Goal: Information Seeking & Learning: Find specific fact

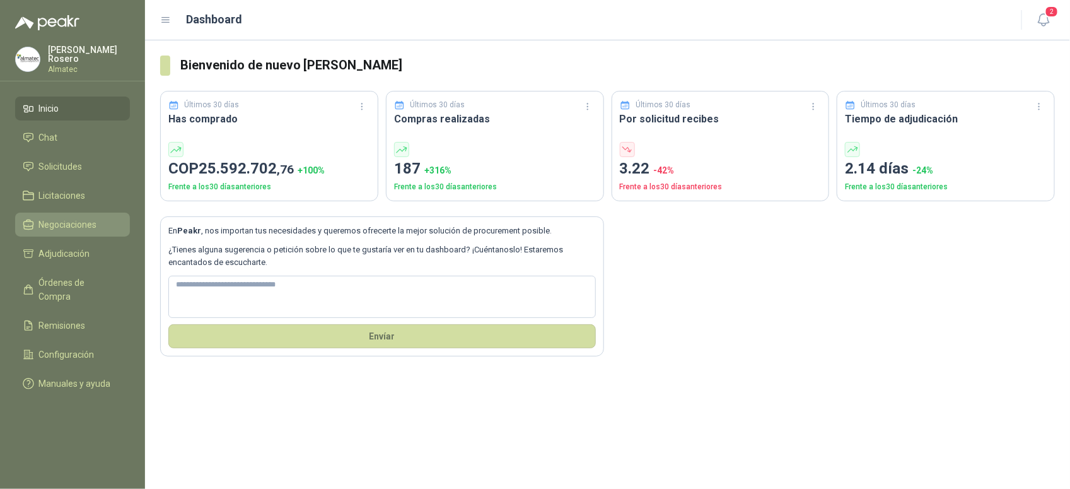
click at [77, 221] on span "Negociaciones" at bounding box center [68, 224] width 58 height 14
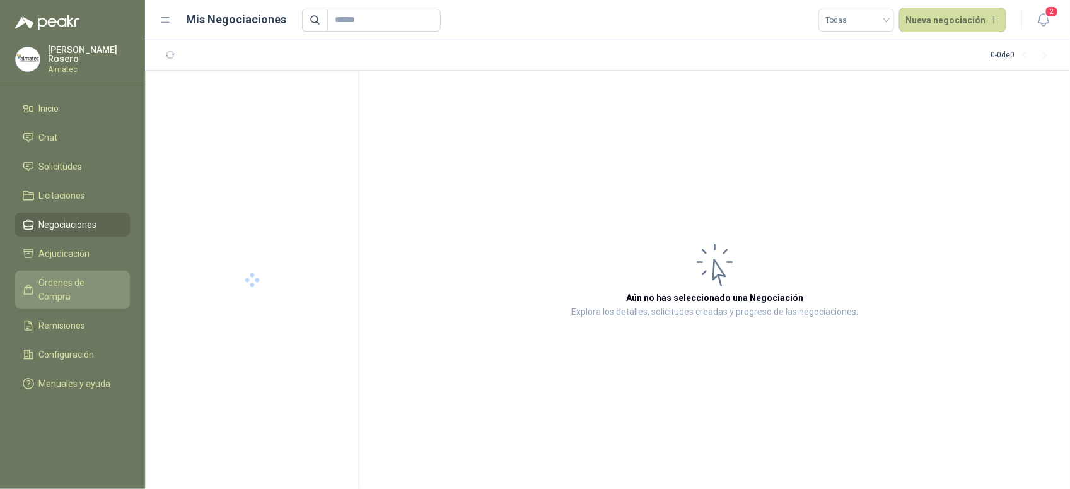
click at [78, 284] on span "Órdenes de Compra" at bounding box center [78, 289] width 79 height 28
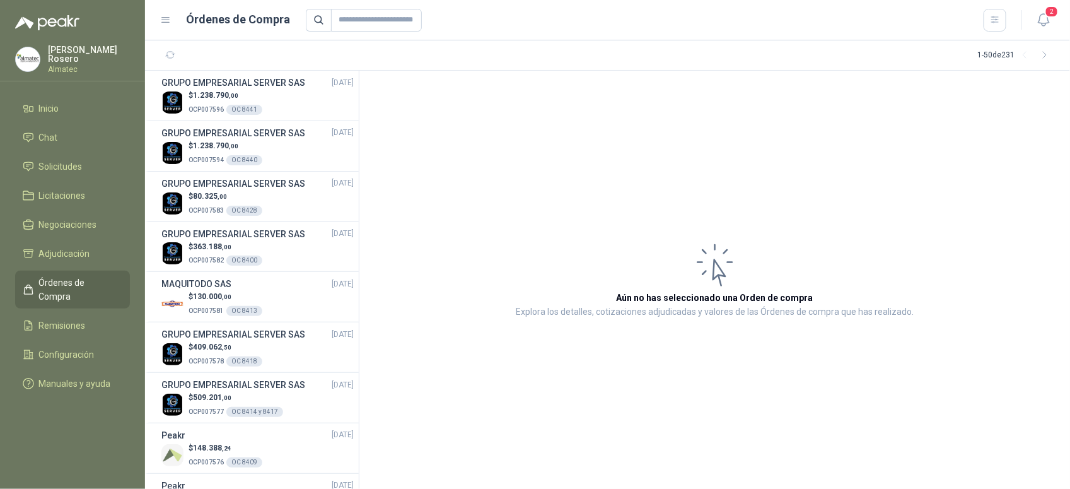
click at [1045, 250] on article "Aún no has seleccionado una Orden de compra Explora los detalles, cotizaciones …" at bounding box center [714, 280] width 710 height 418
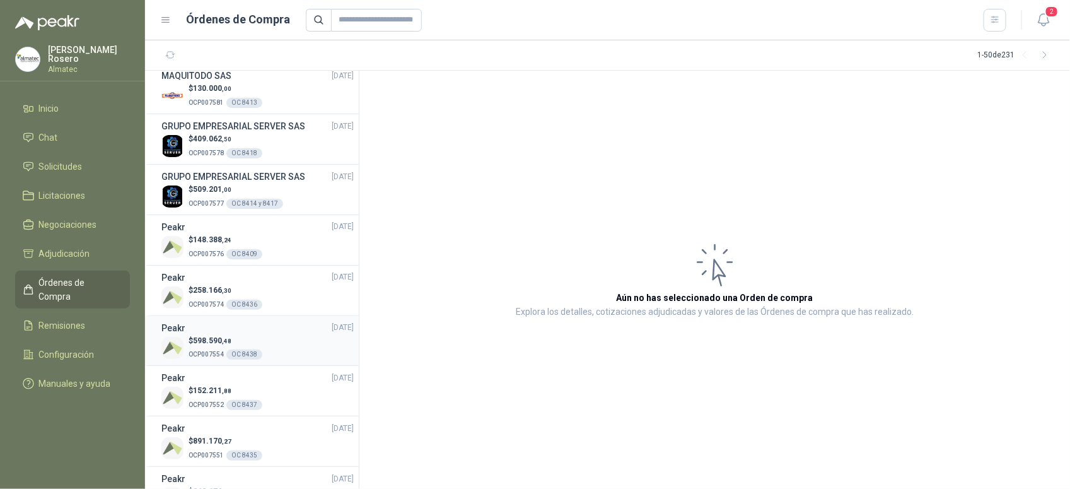
scroll to position [236, 0]
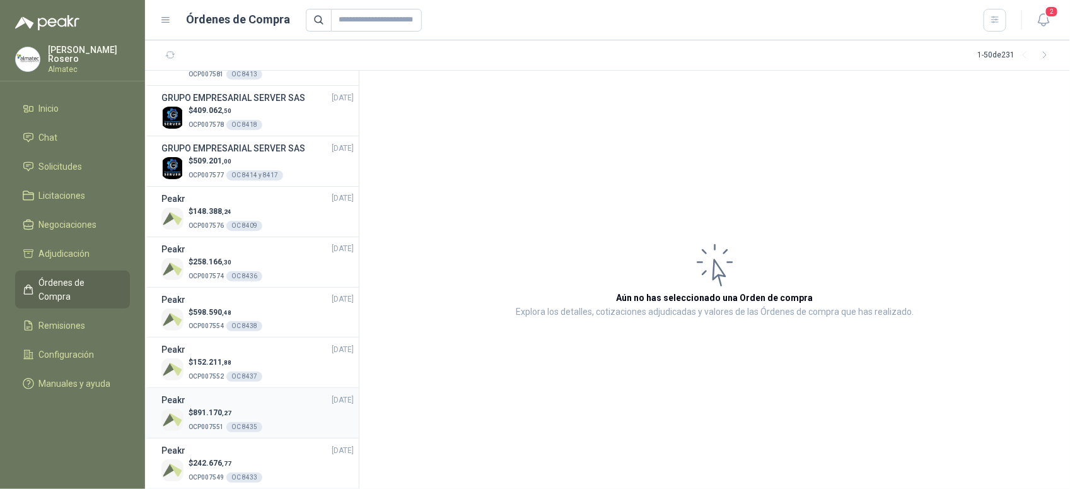
click at [219, 423] on span "OCP007551" at bounding box center [205, 426] width 35 height 7
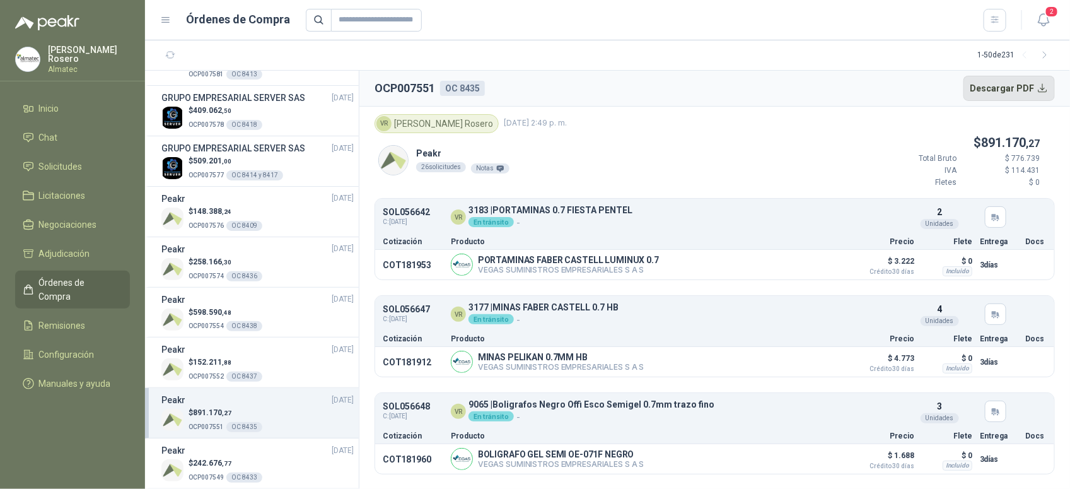
click at [1037, 83] on button "Descargar PDF" at bounding box center [1009, 88] width 92 height 25
drag, startPoint x: 968, startPoint y: 90, endPoint x: 937, endPoint y: 76, distance: 33.3
click at [968, 90] on button "Descargar PDF" at bounding box center [1009, 88] width 92 height 25
drag, startPoint x: 480, startPoint y: 258, endPoint x: 426, endPoint y: 263, distance: 53.8
click at [467, 259] on div "PORTAMINAS [PERSON_NAME] [PERSON_NAME] LUMINUX 0.7 VEGAS SUMINISTROS EMPRESARIA…" at bounding box center [647, 264] width 393 height 22
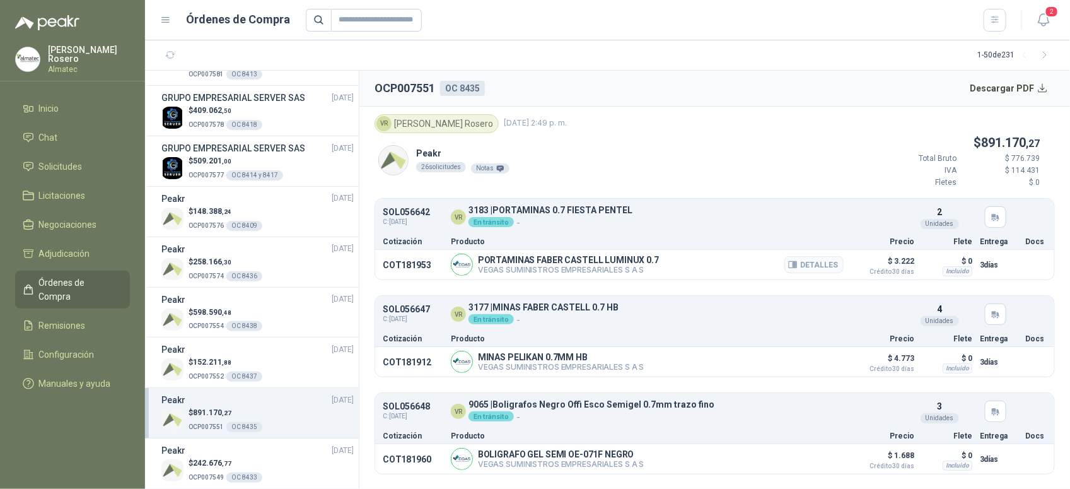
click at [422, 263] on p "COT181953" at bounding box center [413, 265] width 61 height 10
click at [67, 188] on span "Licitaciones" at bounding box center [62, 195] width 47 height 14
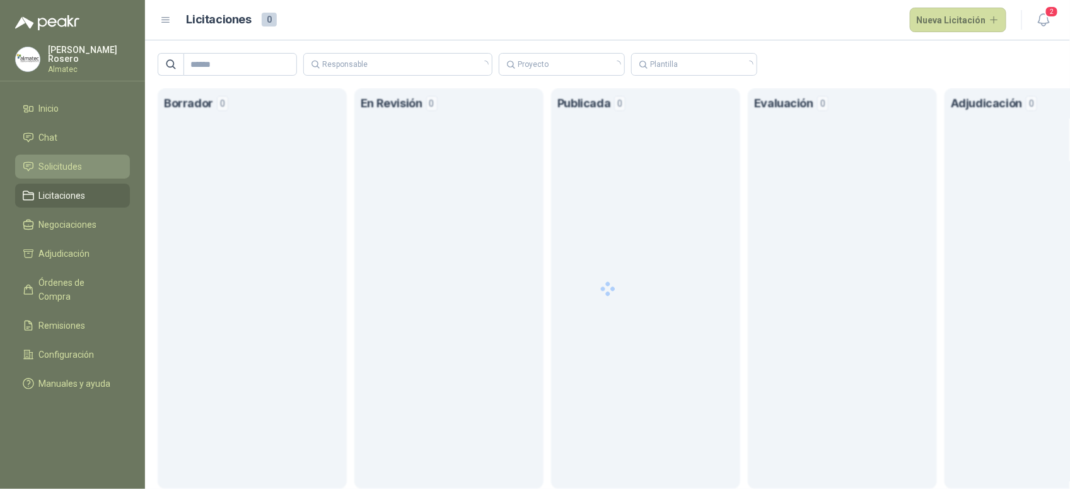
click at [76, 167] on span "Solicitudes" at bounding box center [60, 166] width 43 height 14
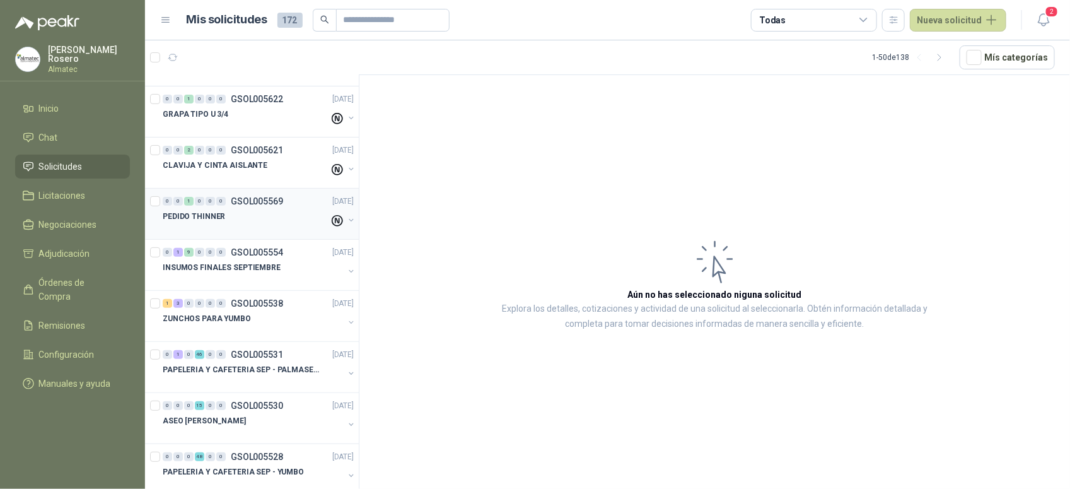
scroll to position [158, 0]
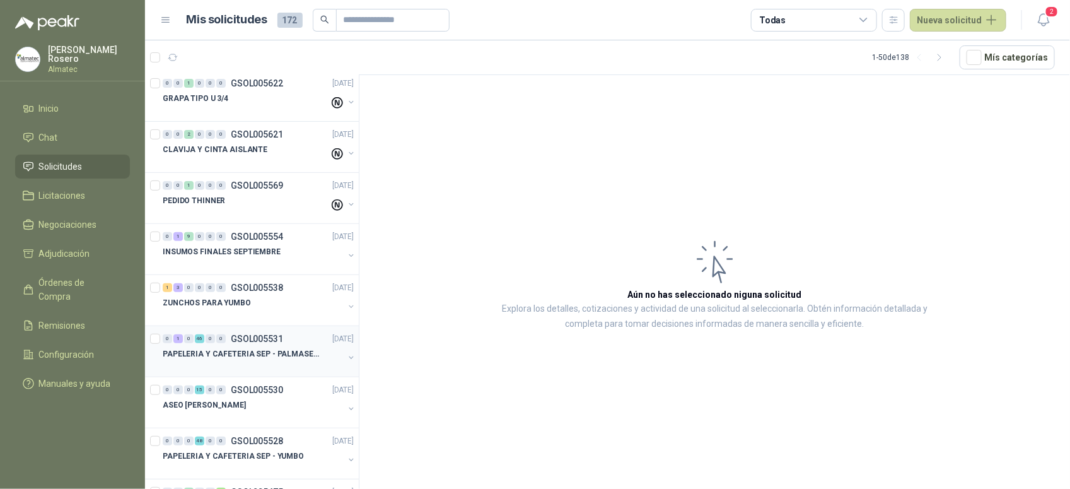
click at [310, 357] on p "PAPELERIA Y CAFETERIA SEP - PALMASECA" at bounding box center [241, 354] width 157 height 12
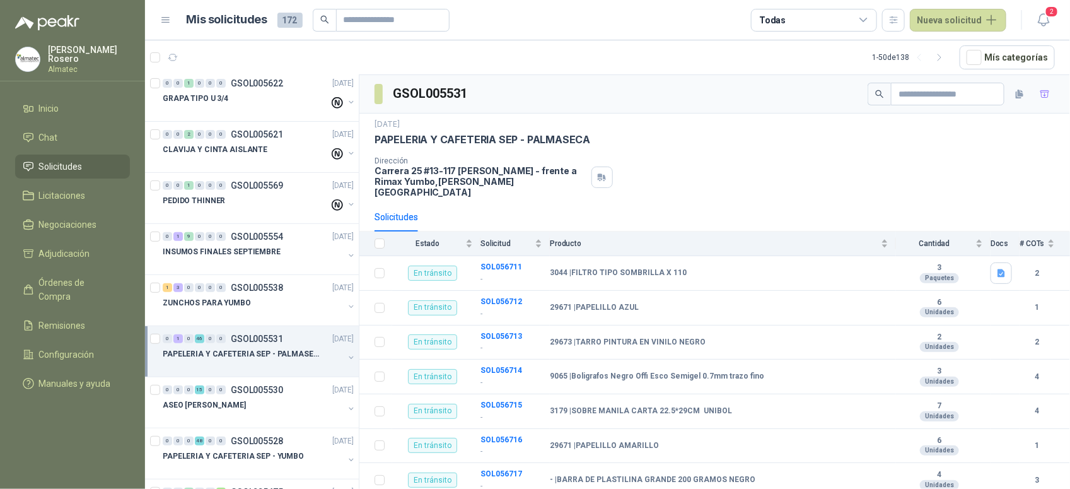
click at [810, 171] on div "Dirección [STREET_ADDRESS] [PERSON_NAME] - frente a Rimax Yumbo , [PERSON_NAME]…" at bounding box center [714, 176] width 680 height 41
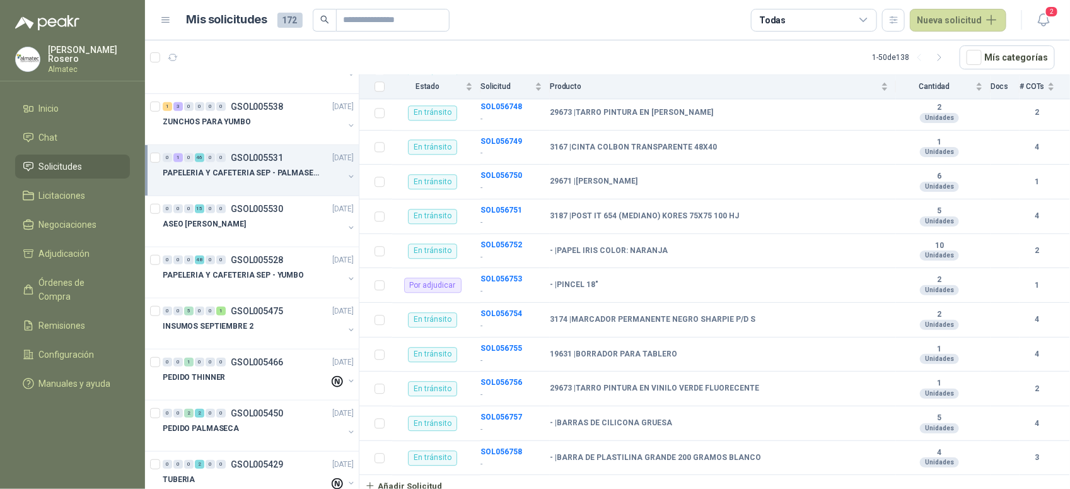
scroll to position [315, 0]
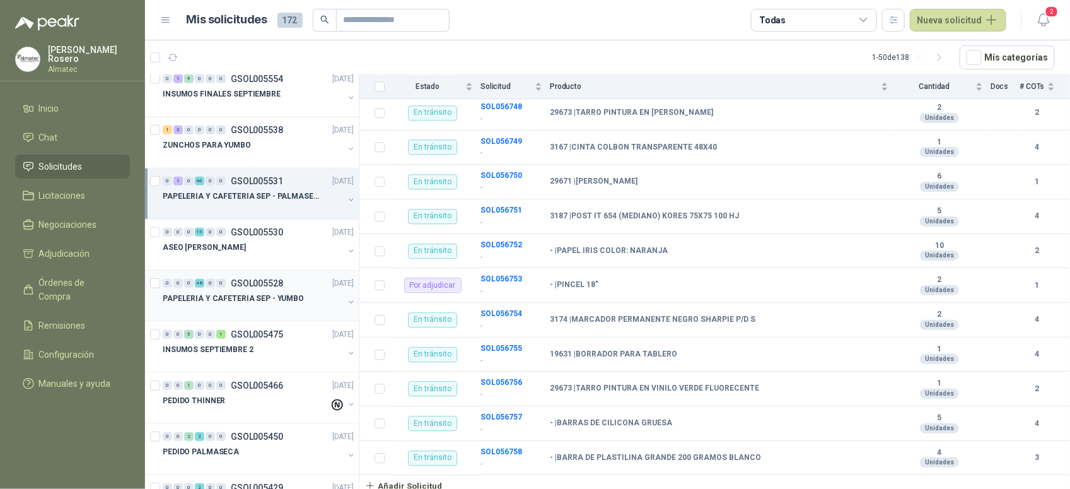
click at [315, 294] on div "PAPELERIA Y CAFETERIA SEP - YUMBO" at bounding box center [253, 298] width 181 height 15
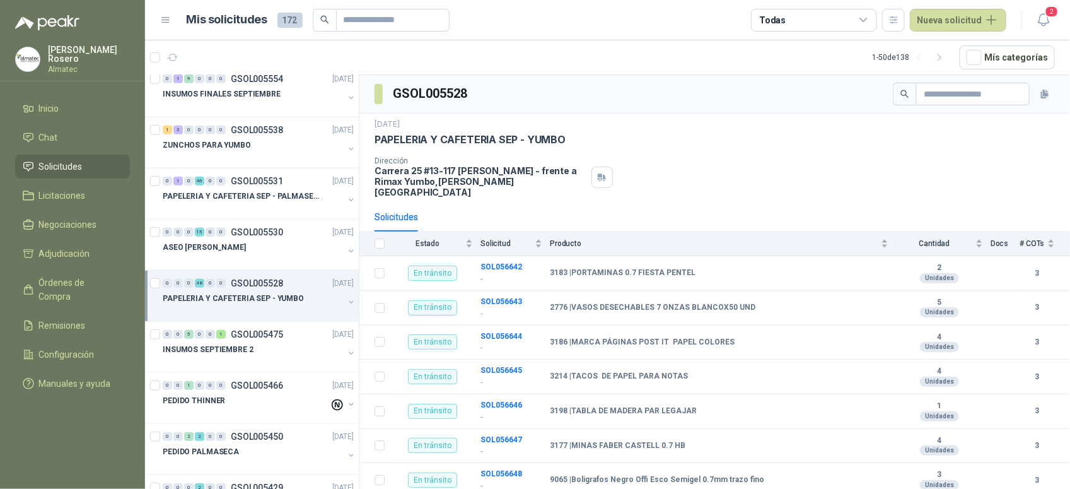
scroll to position [1120, 0]
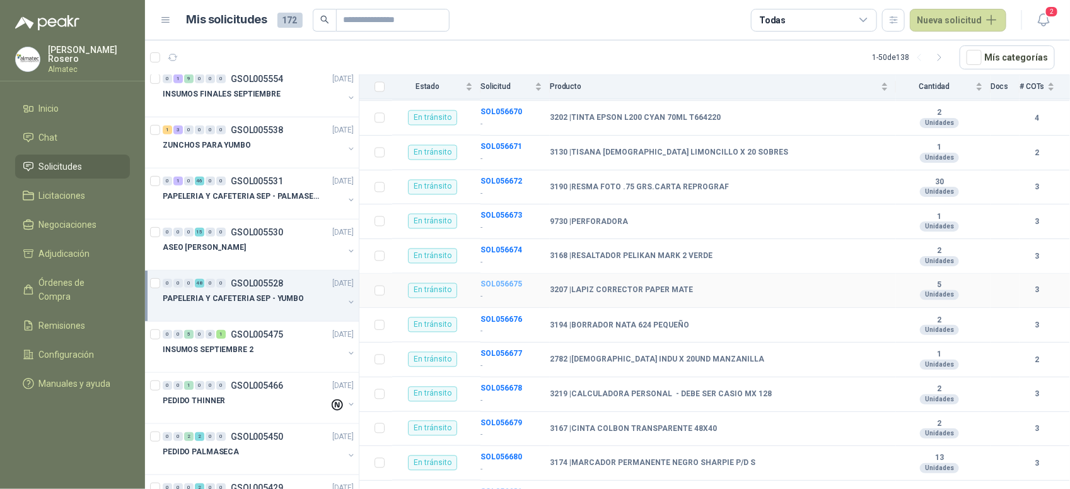
click at [517, 280] on b "SOL056675" at bounding box center [501, 284] width 42 height 9
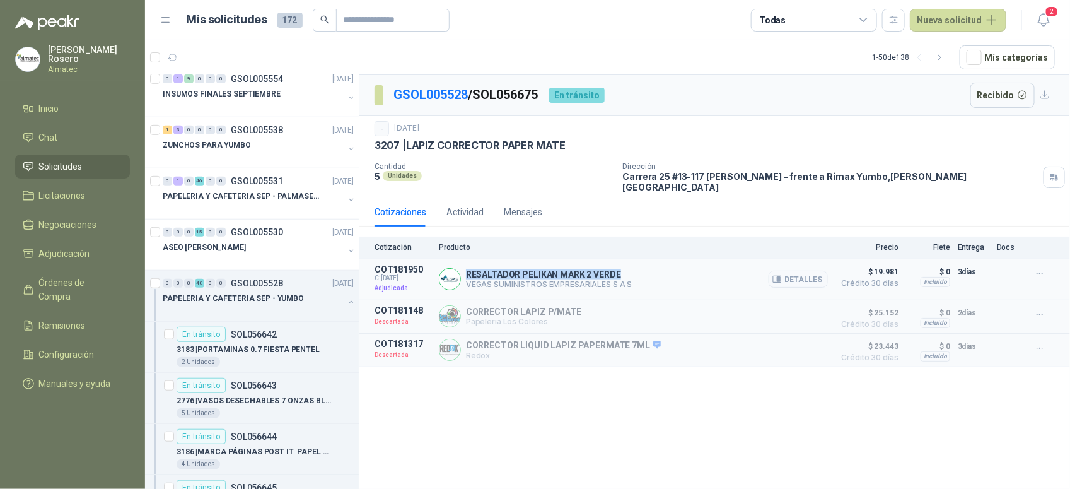
drag, startPoint x: 468, startPoint y: 269, endPoint x: 683, endPoint y: 271, distance: 215.0
click at [683, 271] on div "RESALTADOR [PERSON_NAME] 2 VERDE VEGAS SUMINISTROS EMPRESARIALES S A S Detalles" at bounding box center [633, 279] width 389 height 30
click at [789, 270] on button "Detalles" at bounding box center [797, 278] width 59 height 17
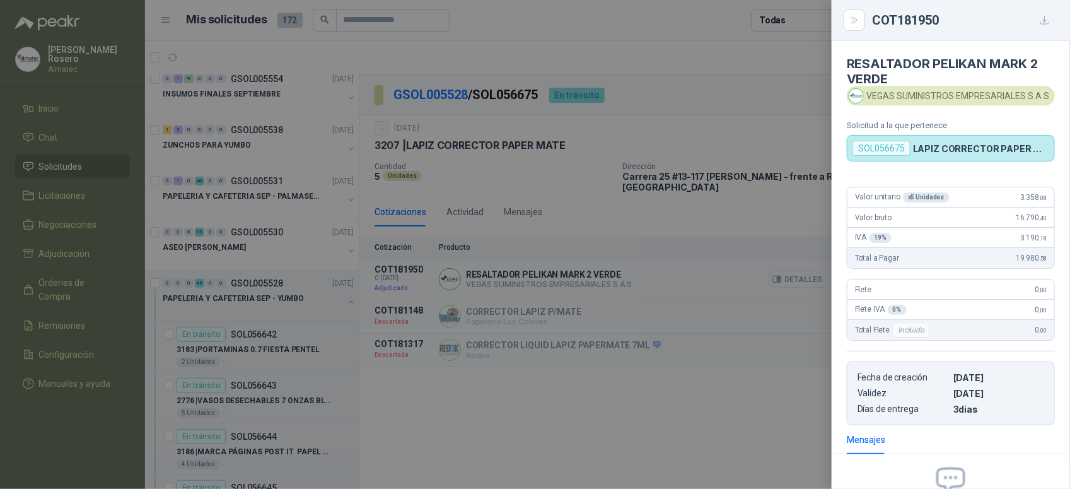
click at [790, 272] on div at bounding box center [535, 244] width 1070 height 489
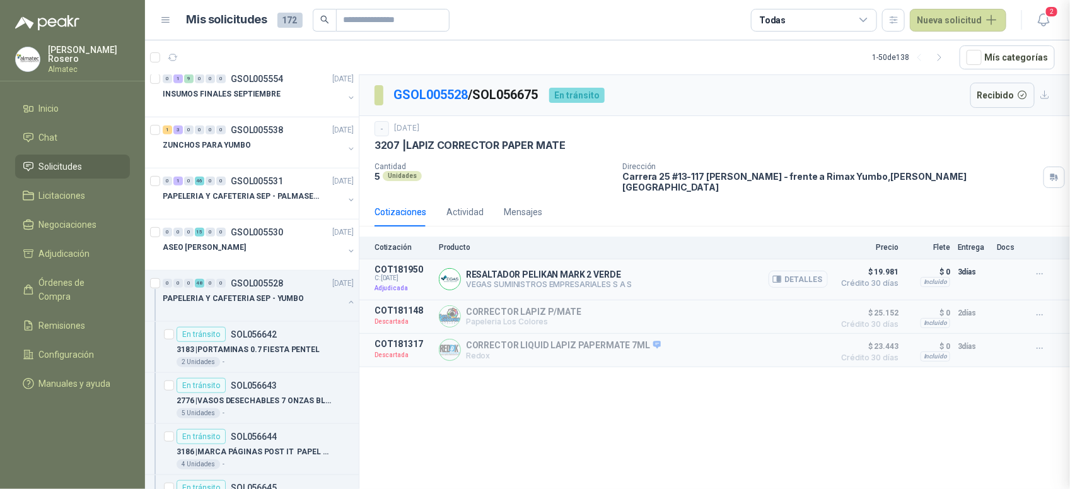
scroll to position [143, 0]
click at [790, 272] on button "Detalles" at bounding box center [797, 278] width 59 height 17
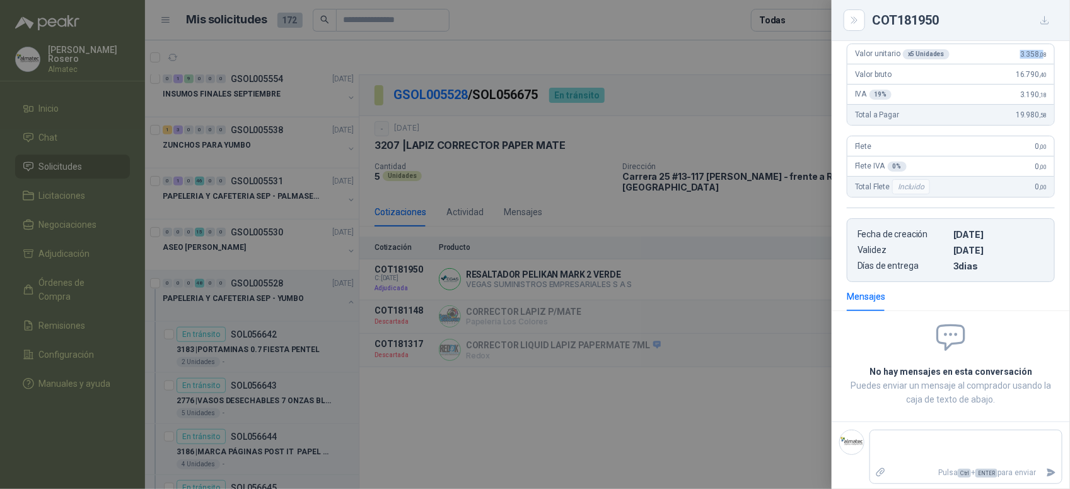
scroll to position [127, 0]
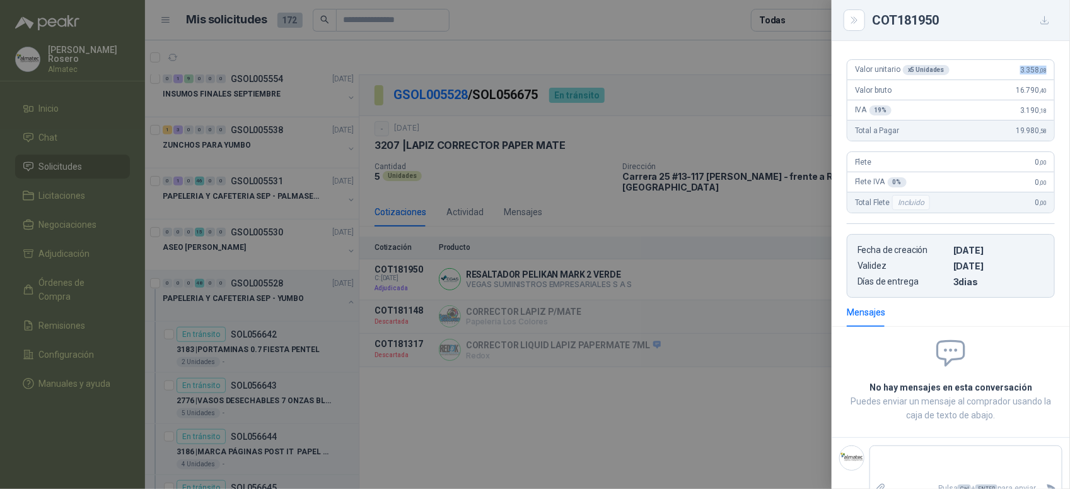
drag, startPoint x: 1012, startPoint y: 54, endPoint x: 1060, endPoint y: 57, distance: 48.1
click at [1060, 57] on div "RESALTADOR [PERSON_NAME] 2 VERDE VEGAS SUMINISTROS EMPRESARIALES S A S Solicitu…" at bounding box center [950, 265] width 238 height 448
copy span "3.358 ,08"
click at [618, 185] on div at bounding box center [535, 244] width 1070 height 489
